Goal: Information Seeking & Learning: Understand process/instructions

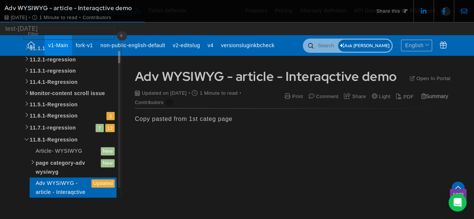
scroll to position [1532, 0]
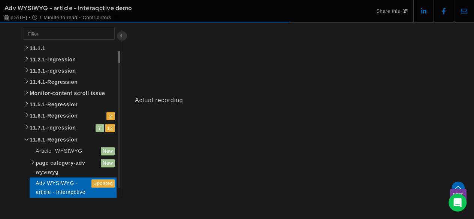
scroll to position [350, 0]
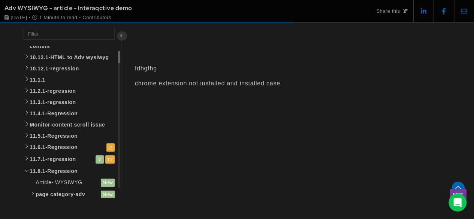
scroll to position [450, 0]
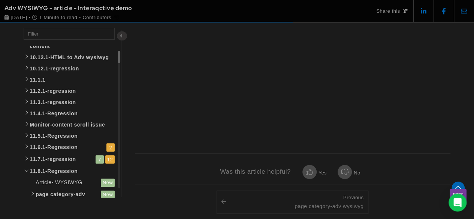
click at [260, 77] on floik-wrapper at bounding box center [255, 74] width 240 height 135
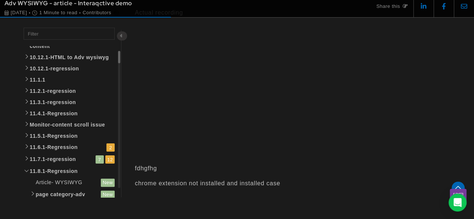
scroll to position [437, 0]
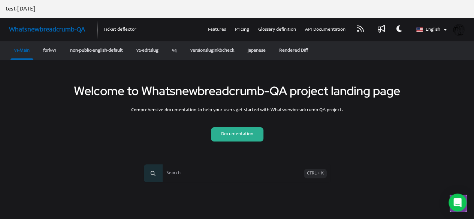
click at [243, 136] on link "Documentation" at bounding box center [237, 134] width 52 height 14
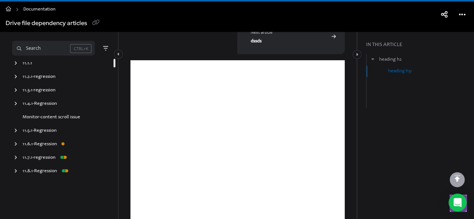
scroll to position [1513, 0]
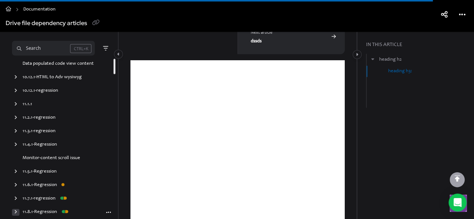
click at [16, 211] on icon "arrow" at bounding box center [15, 212] width 3 height 4
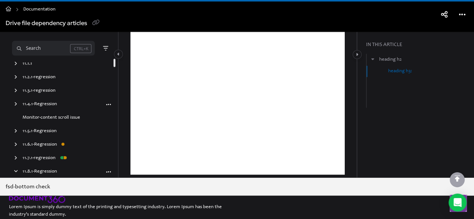
scroll to position [1594, 0]
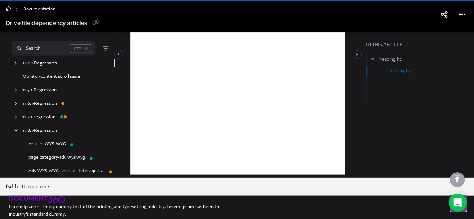
click at [58, 171] on link "Adv WYSIWYG - article - Interaqctive demo" at bounding box center [66, 171] width 76 height 7
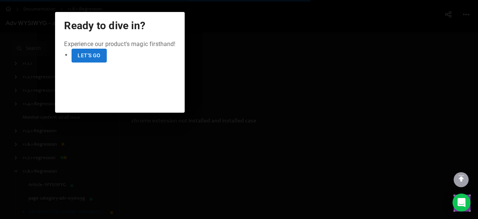
scroll to position [486, 0]
click at [100, 60] on div "Let's go" at bounding box center [89, 55] width 23 height 9
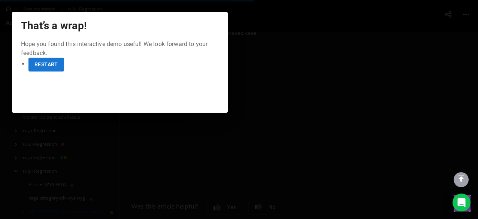
scroll to position [311, 0]
